Goal: Information Seeking & Learning: Learn about a topic

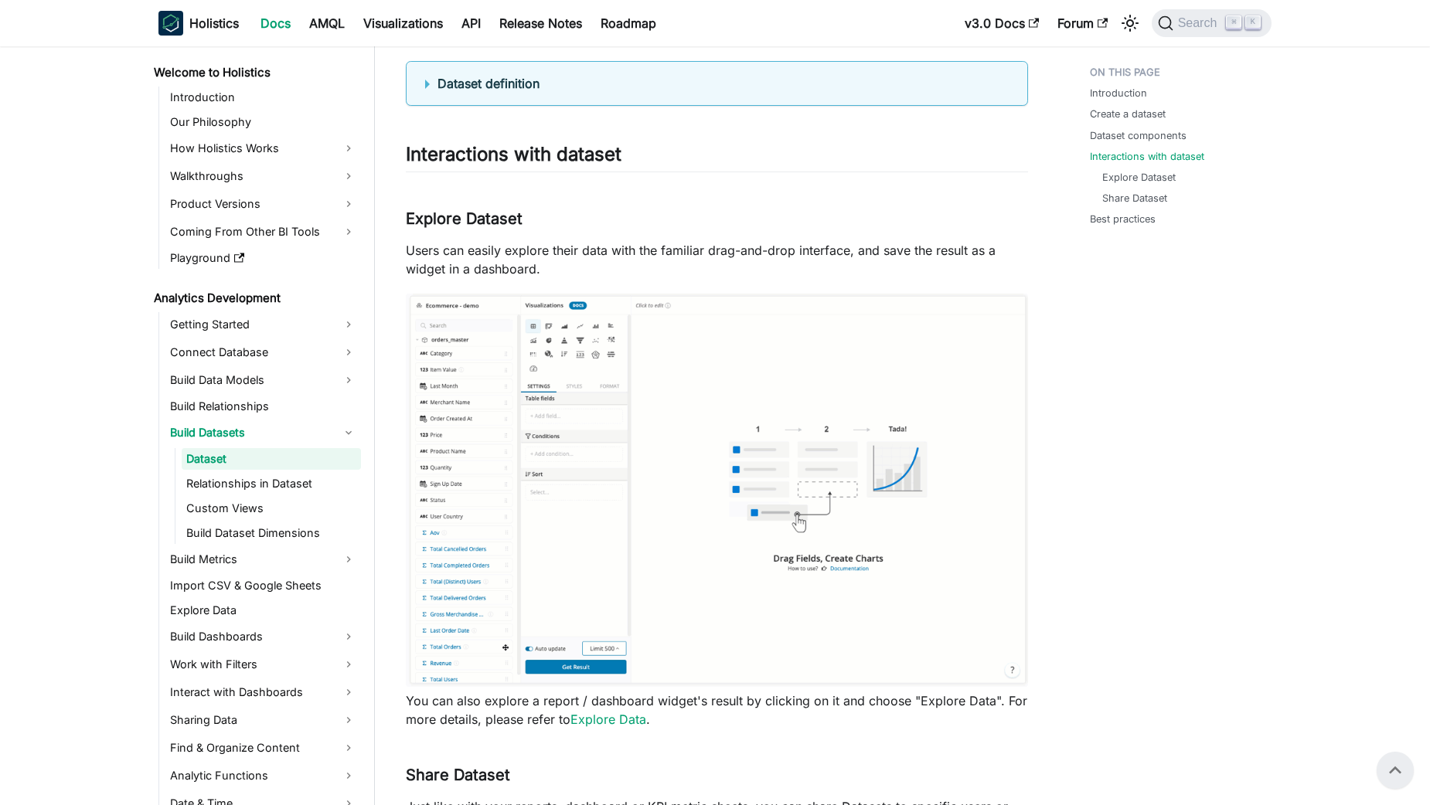
scroll to position [1302, 0]
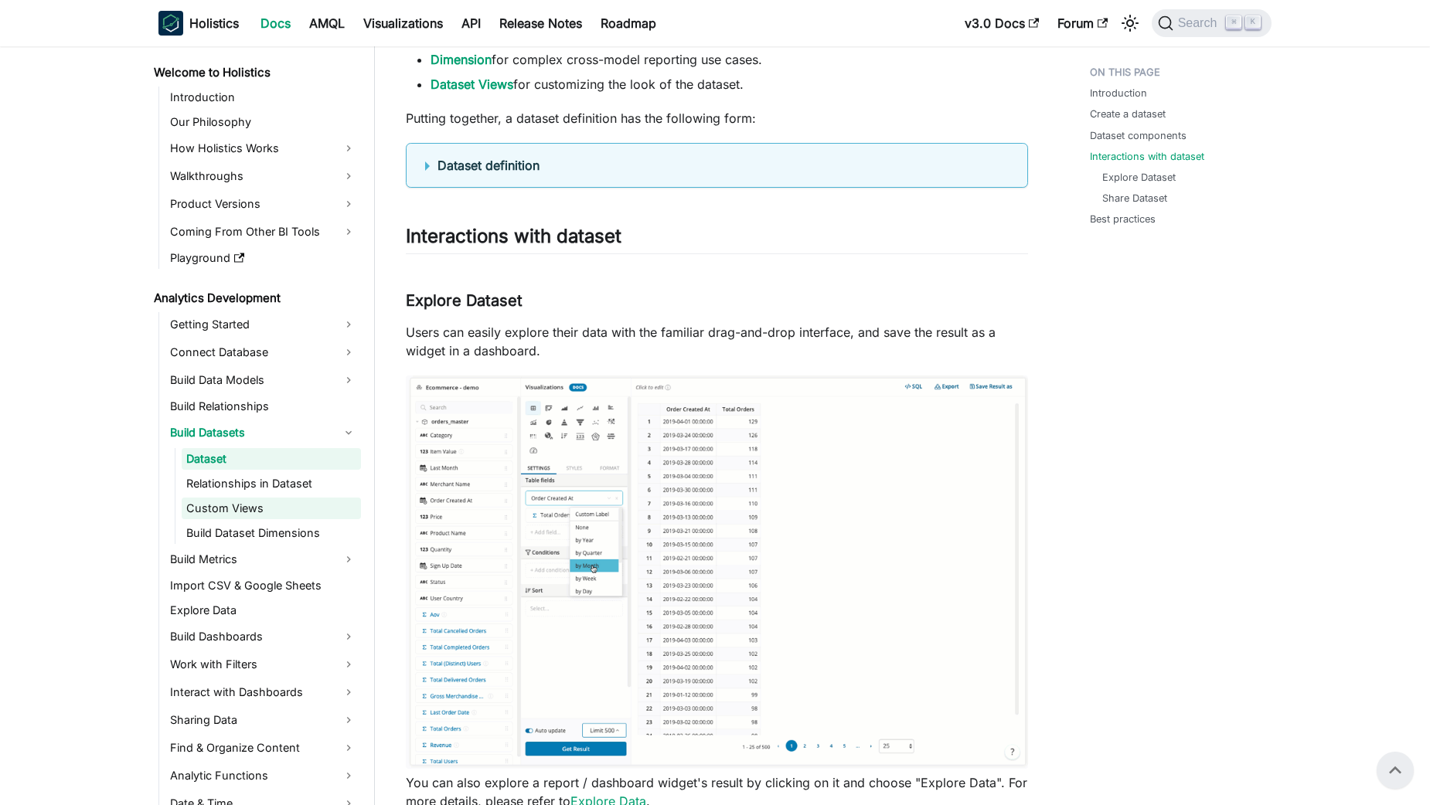
click at [247, 513] on link "Custom Views" at bounding box center [271, 509] width 179 height 22
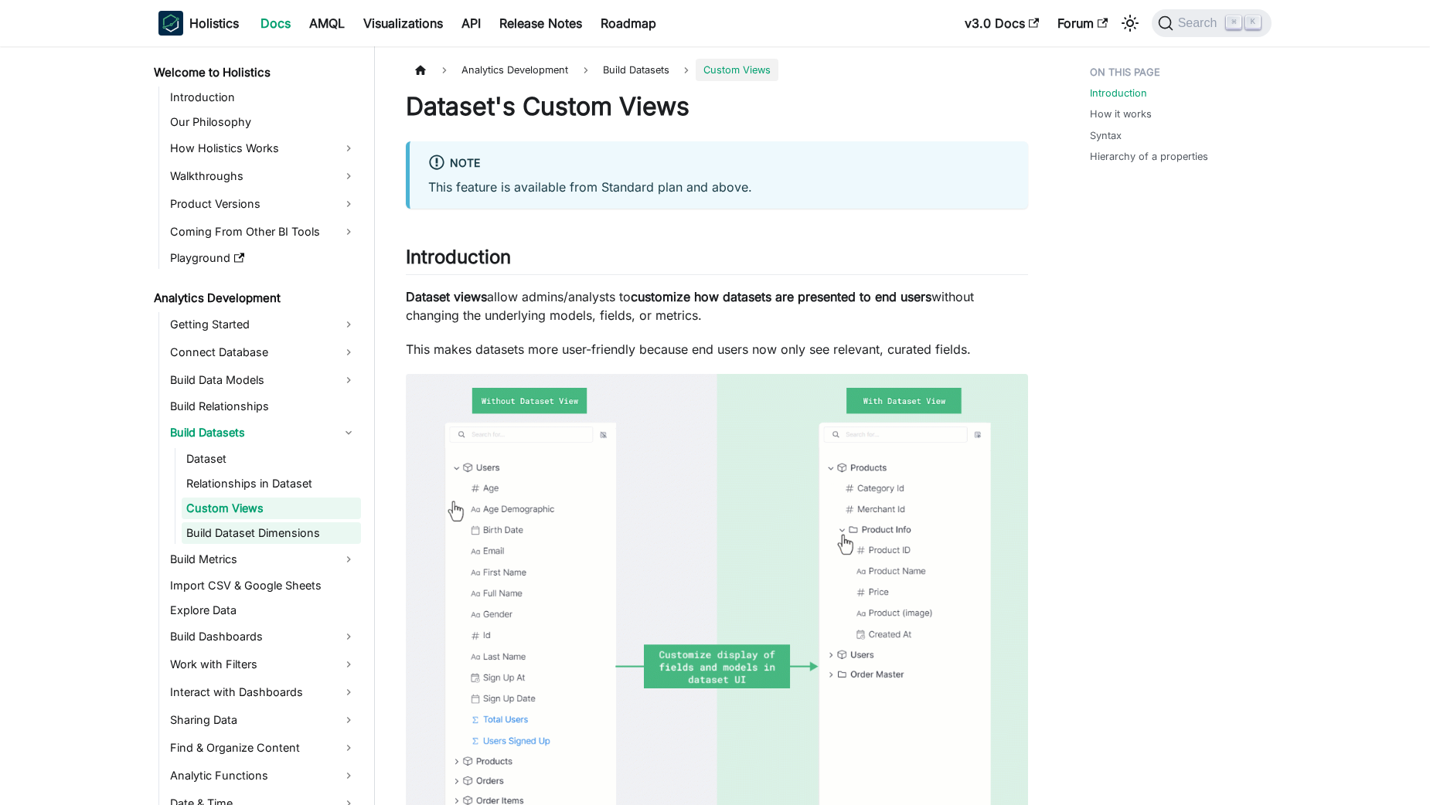
click at [266, 530] on link "Build Dataset Dimensions" at bounding box center [271, 533] width 179 height 22
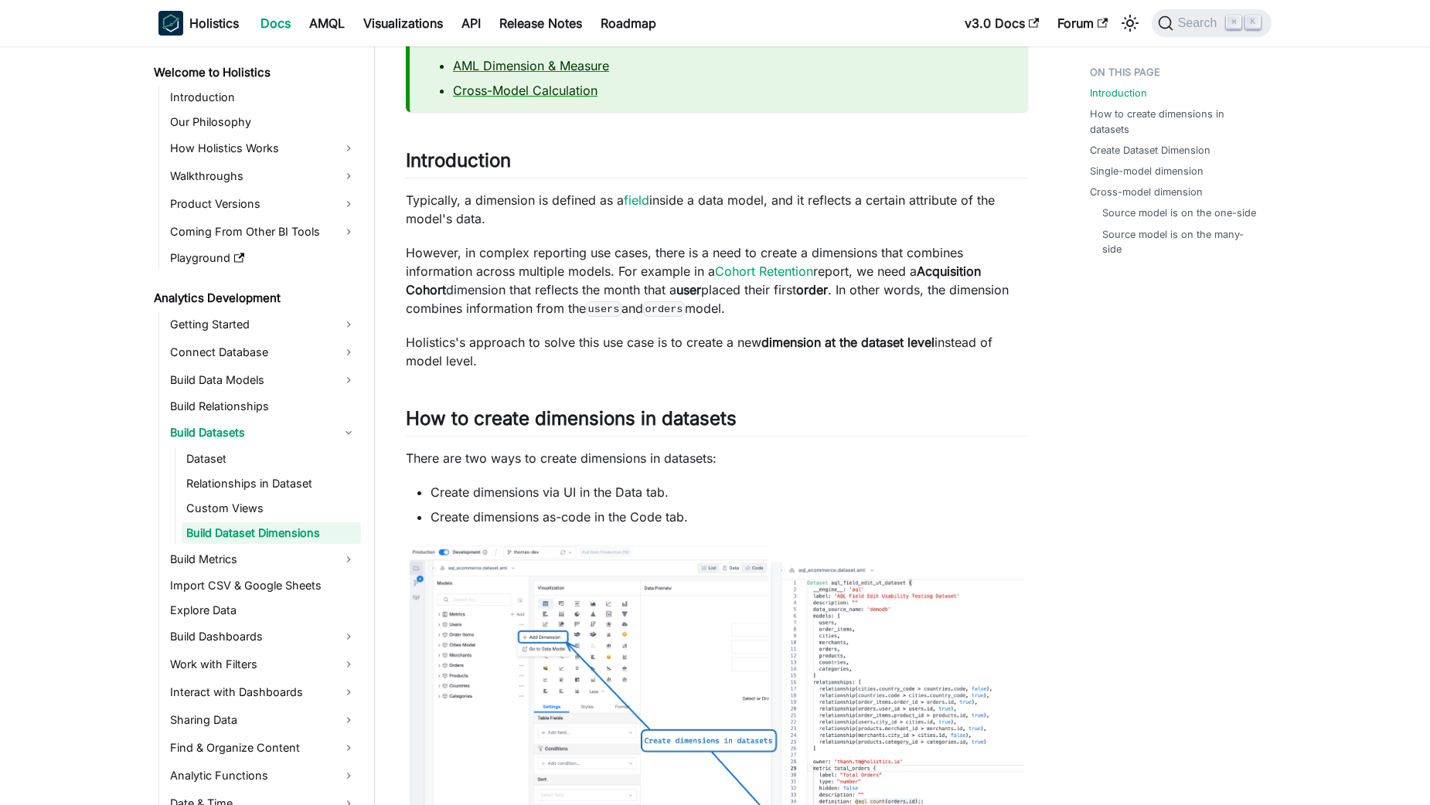
scroll to position [159, 0]
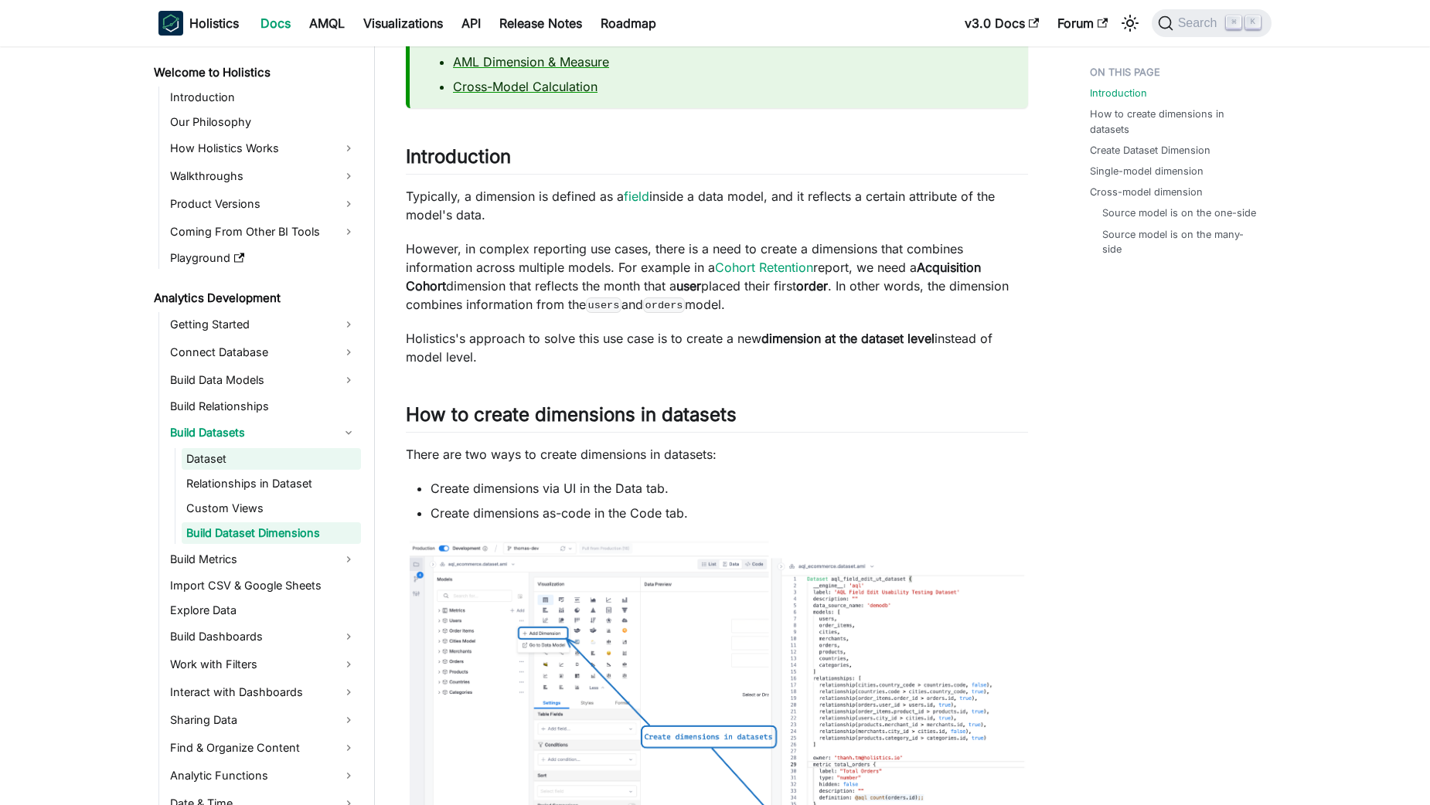
click at [219, 454] on link "Dataset" at bounding box center [271, 459] width 179 height 22
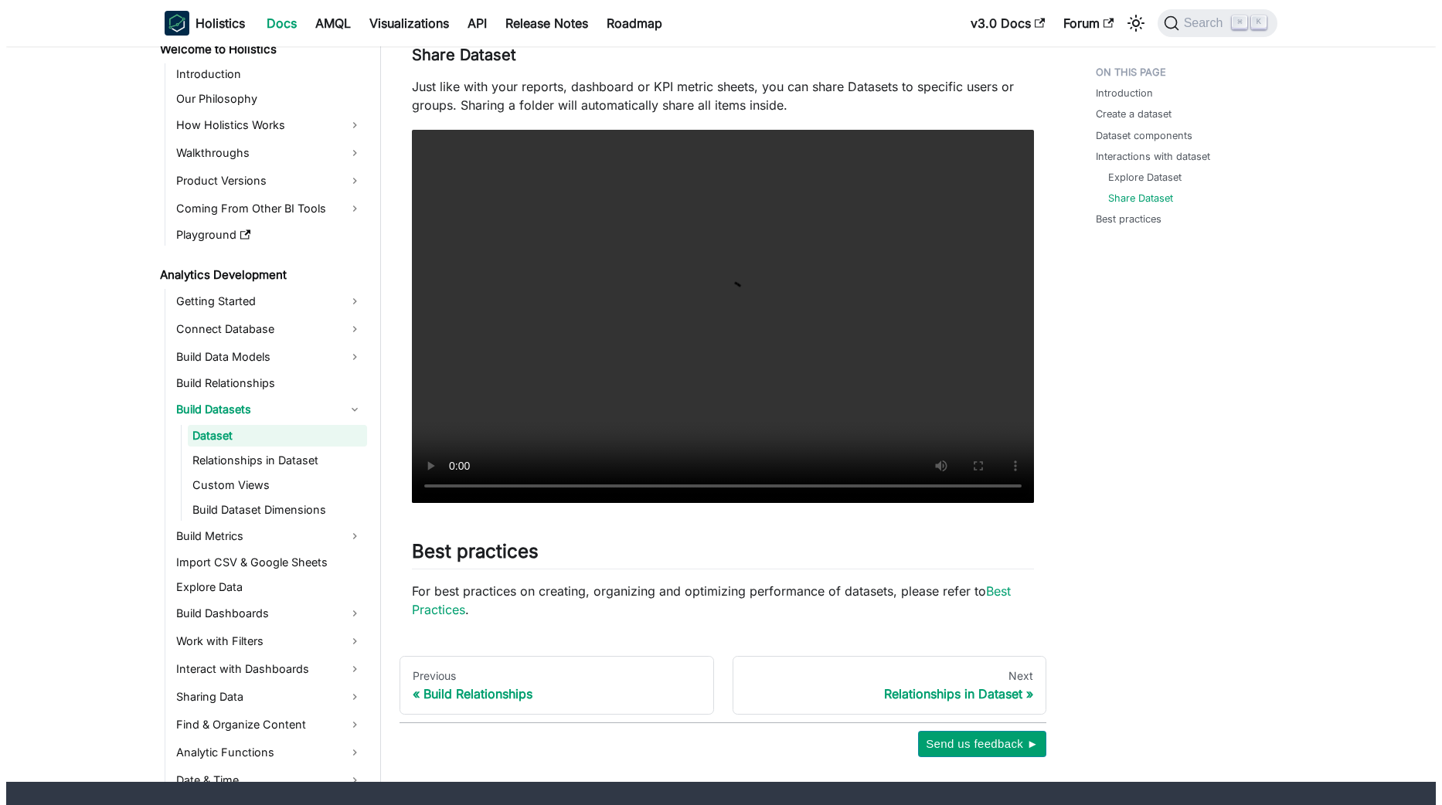
scroll to position [2146, 0]
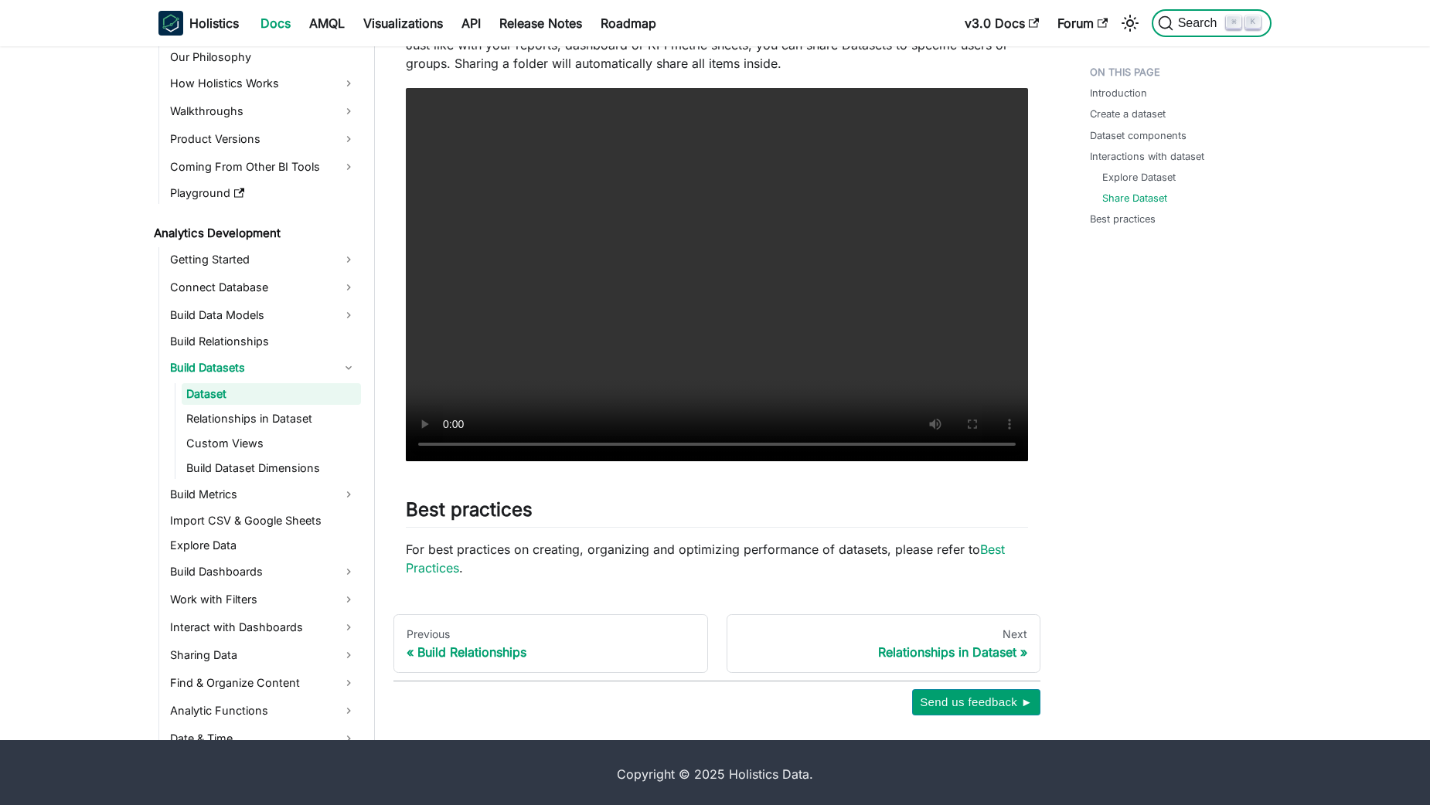
click at [1189, 20] on span "Search" at bounding box center [1199, 23] width 53 height 14
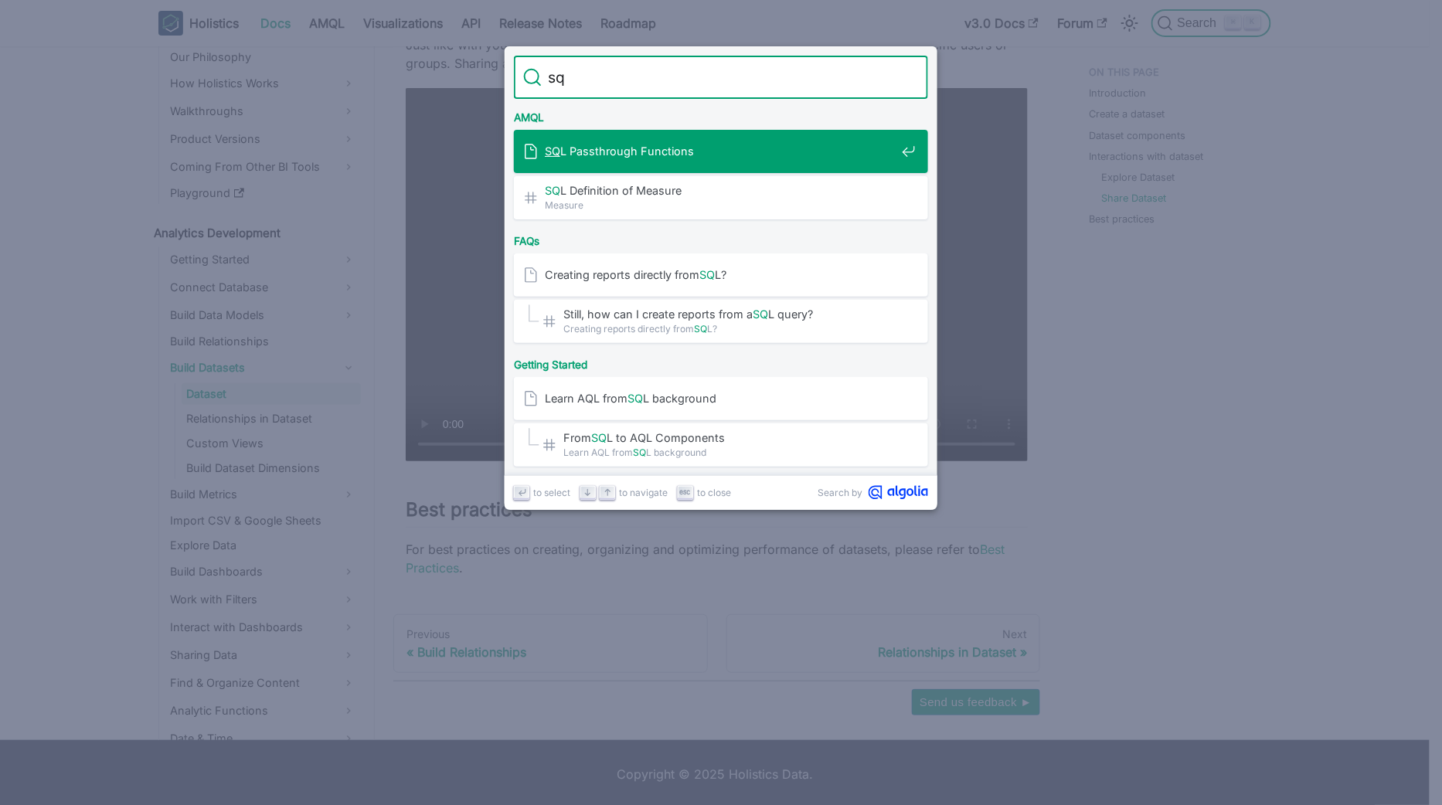
type input "sql"
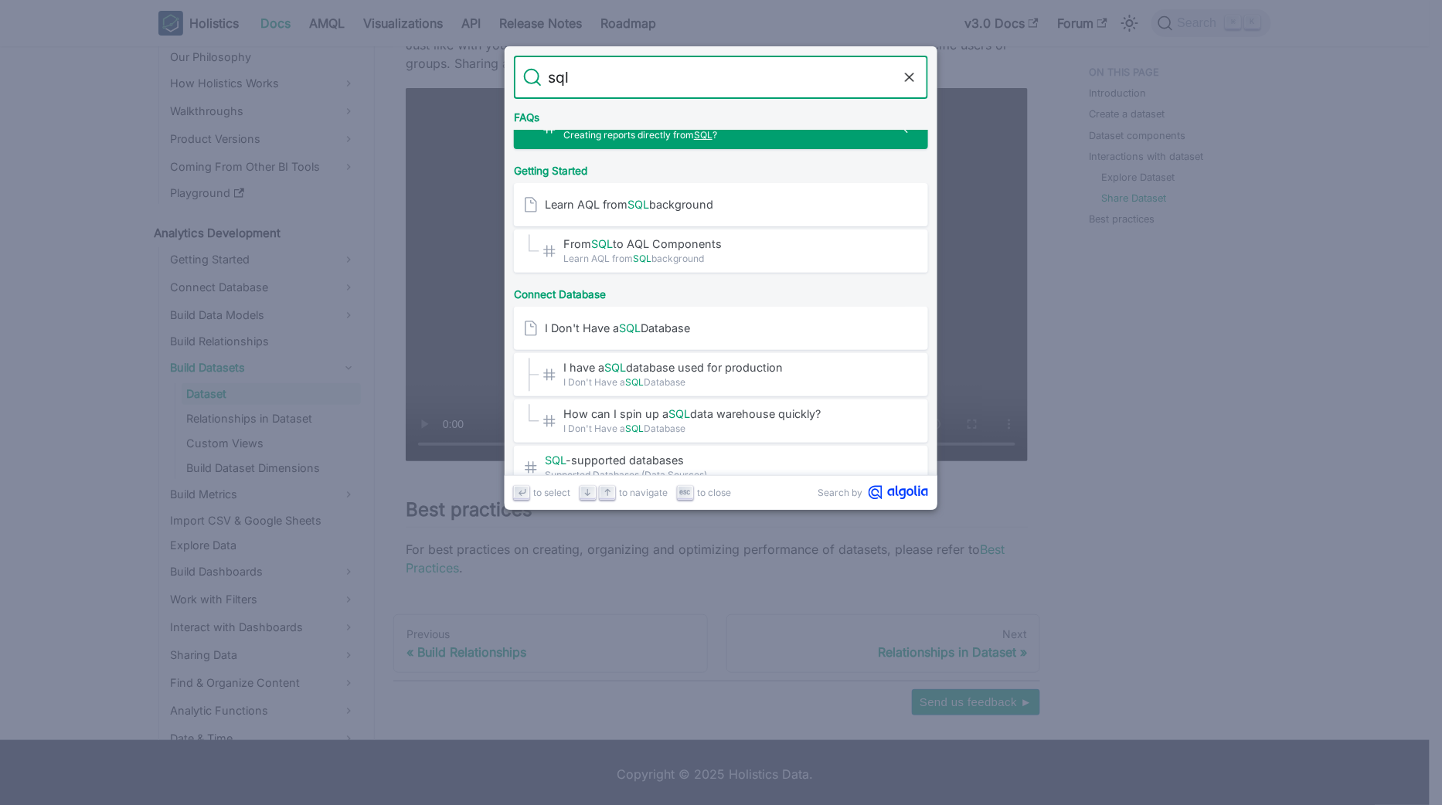
scroll to position [196, 0]
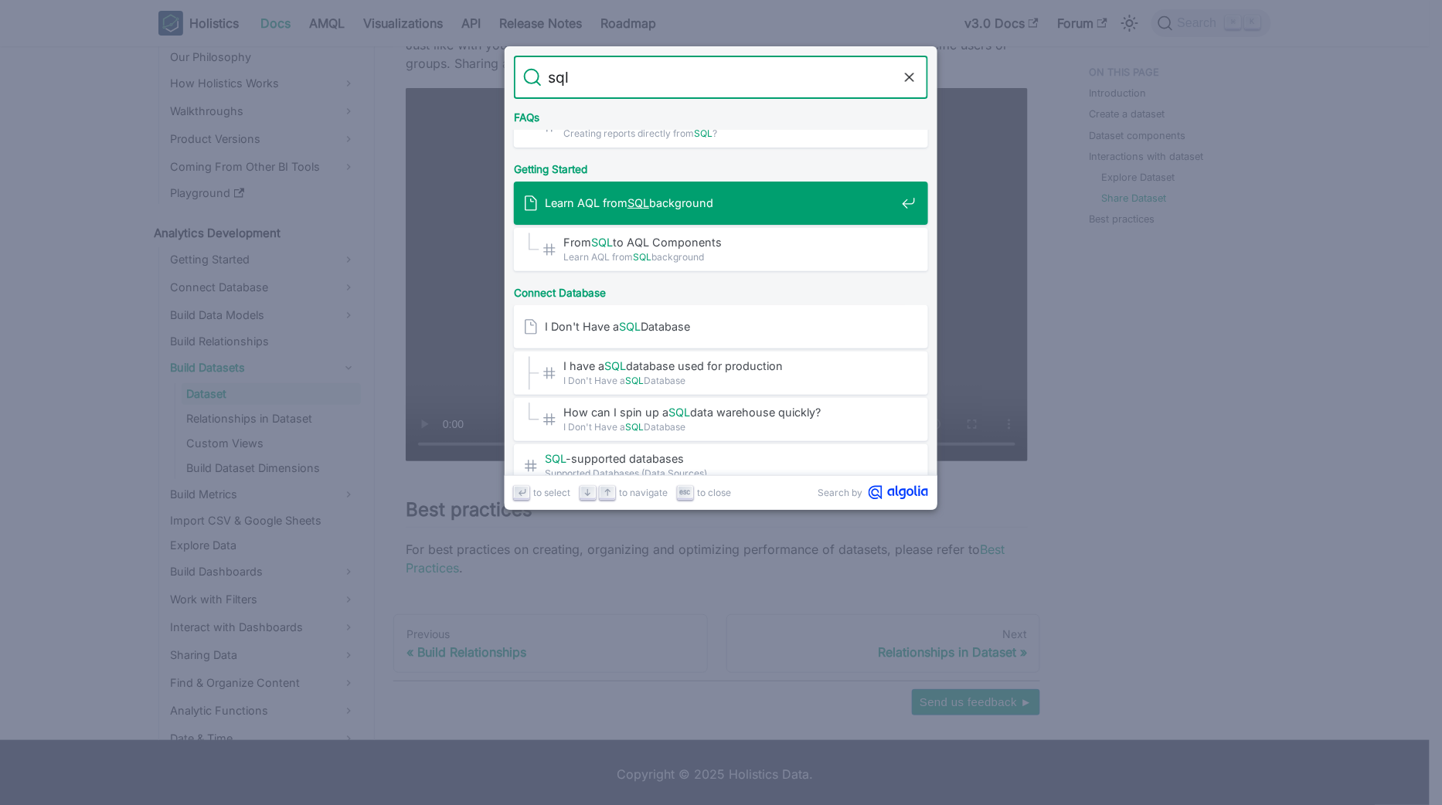
click at [641, 213] on div "Learn AQL from SQL background" at bounding box center [725, 203] width 405 height 43
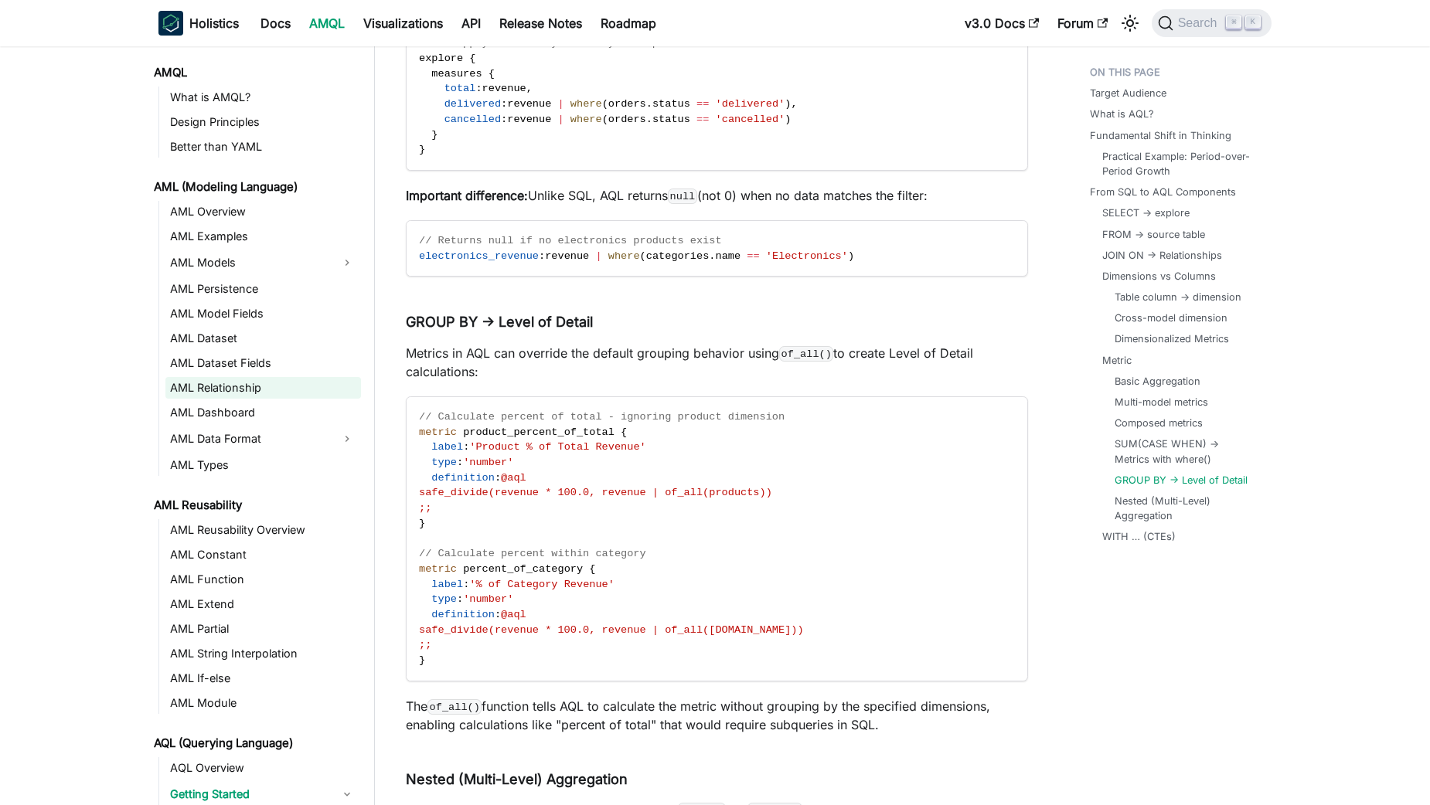
scroll to position [937, 0]
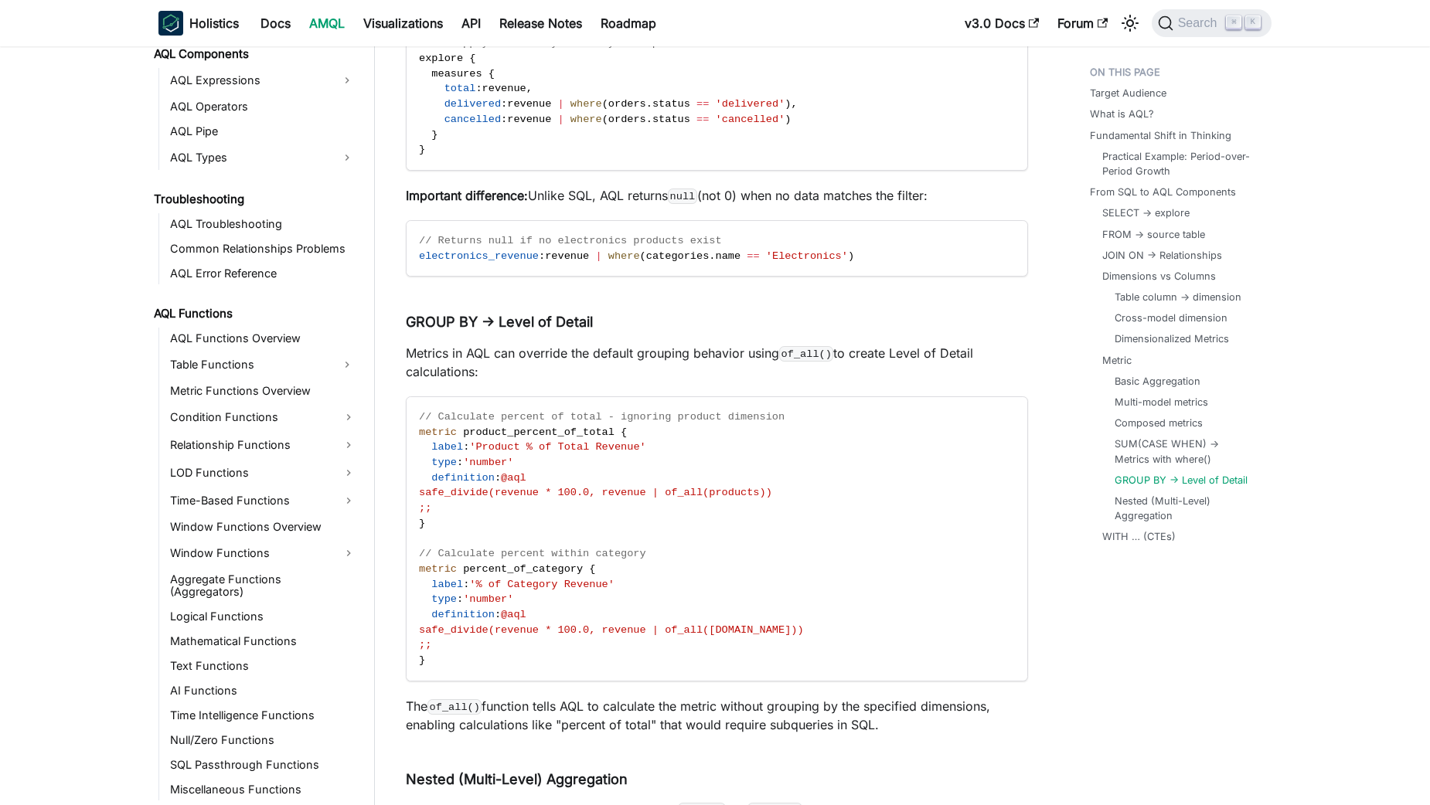
scroll to position [2146, 0]
